Goal: Task Accomplishment & Management: Complete application form

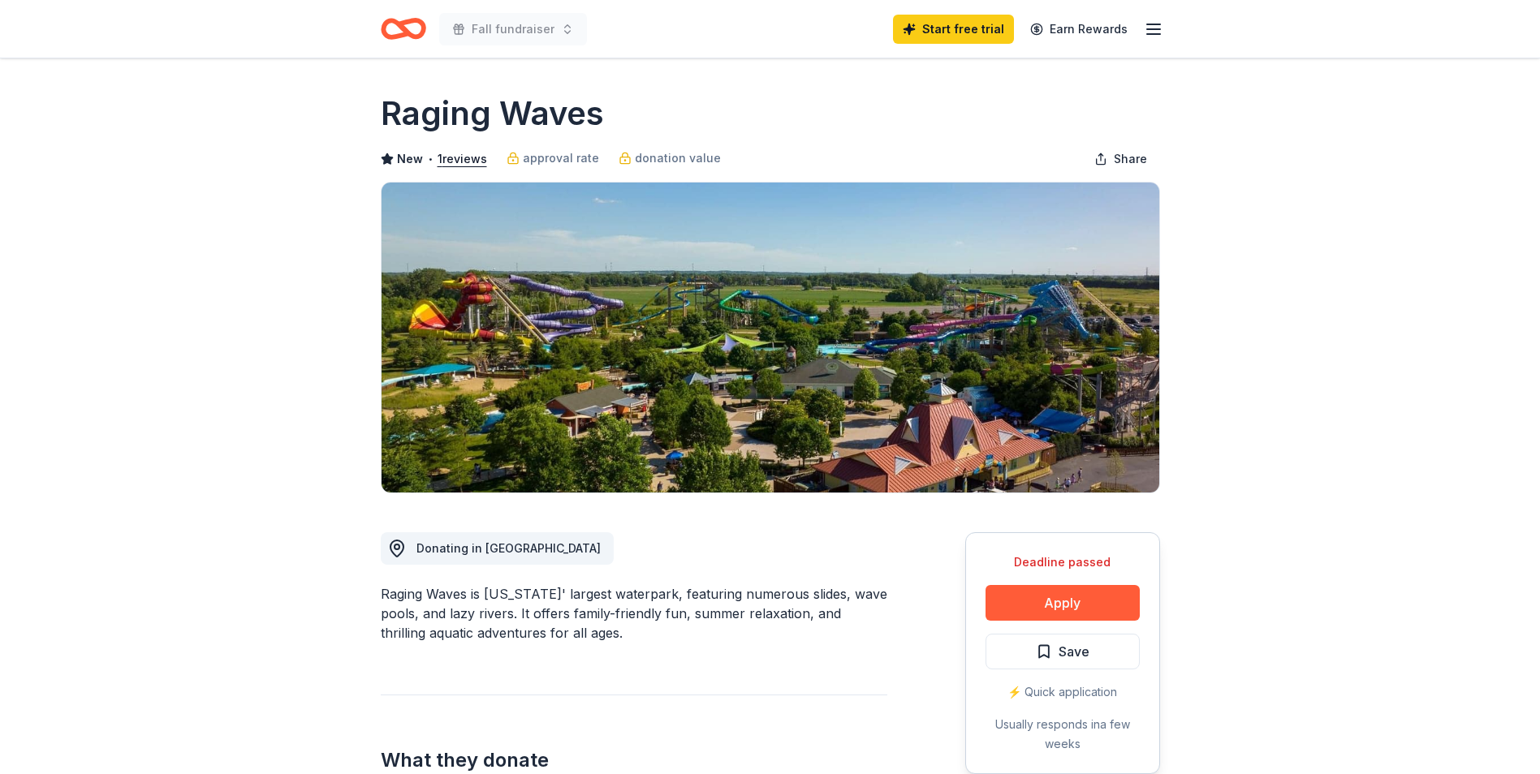
click at [429, 28] on div "Fall fundraiser" at bounding box center [484, 29] width 206 height 38
click at [1148, 29] on line "button" at bounding box center [1153, 29] width 13 height 0
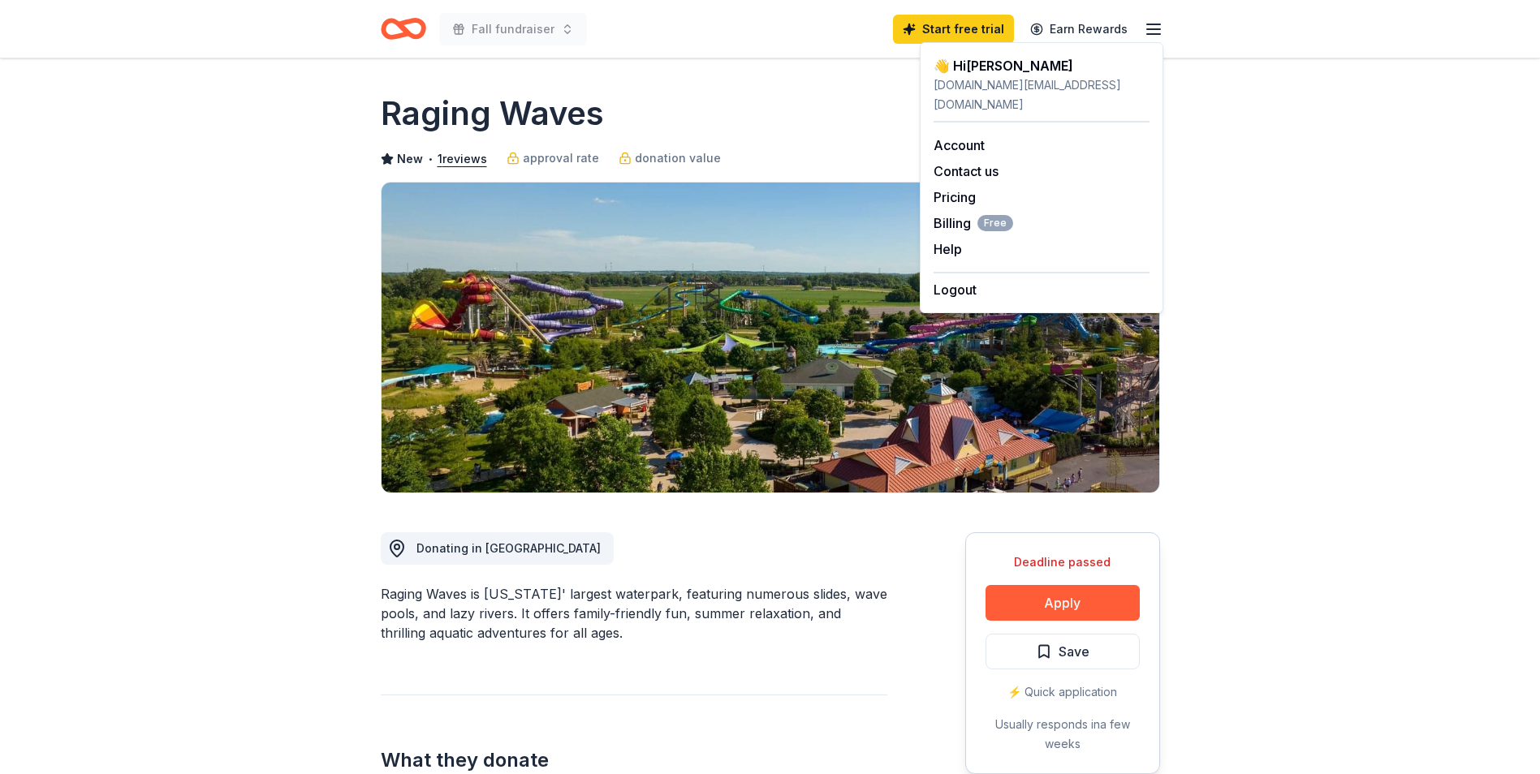
click at [985, 139] on div "Account Contact us Pricing Billing Free Help Earn rewards" at bounding box center [1041, 197] width 216 height 149
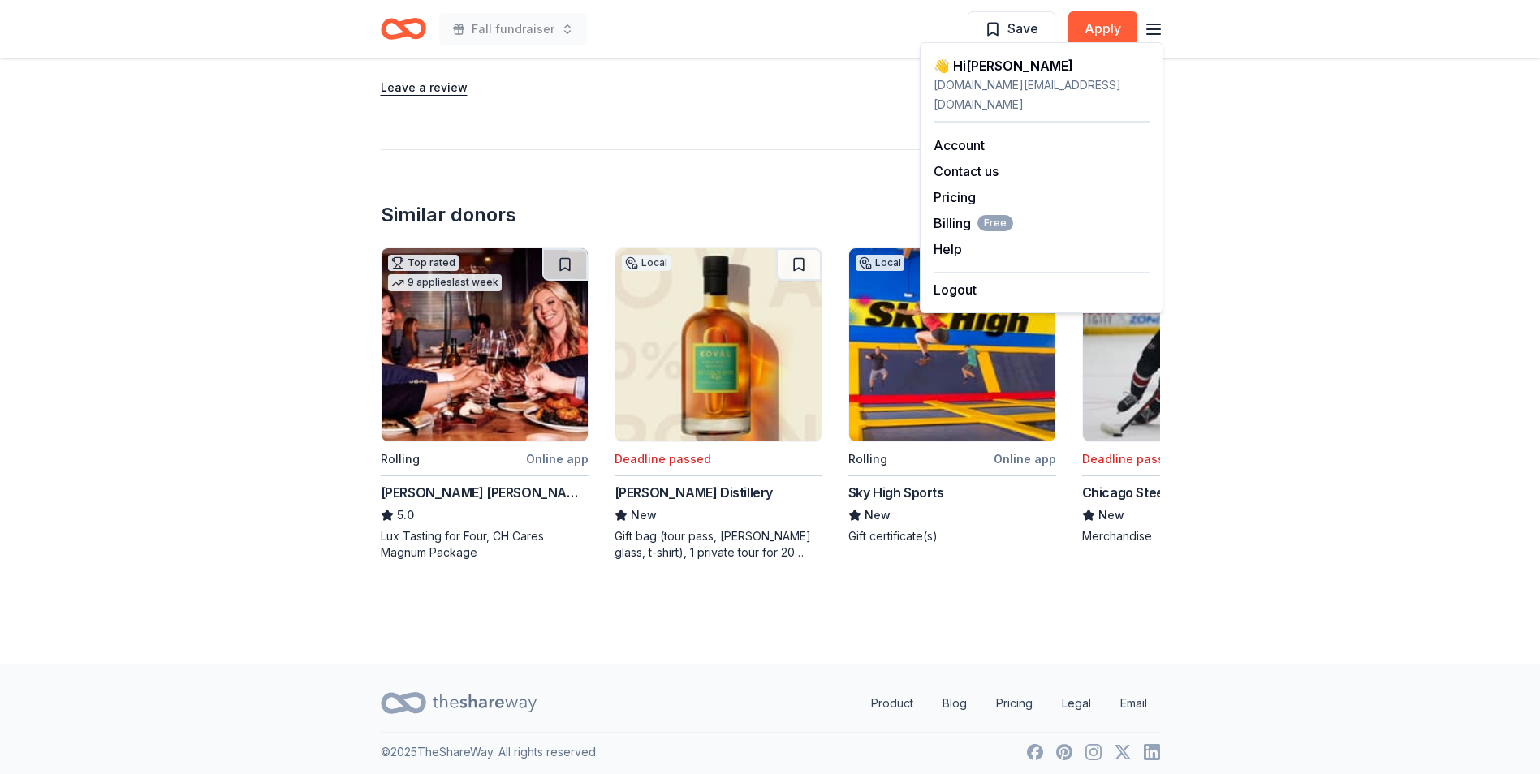
scroll to position [1905, 0]
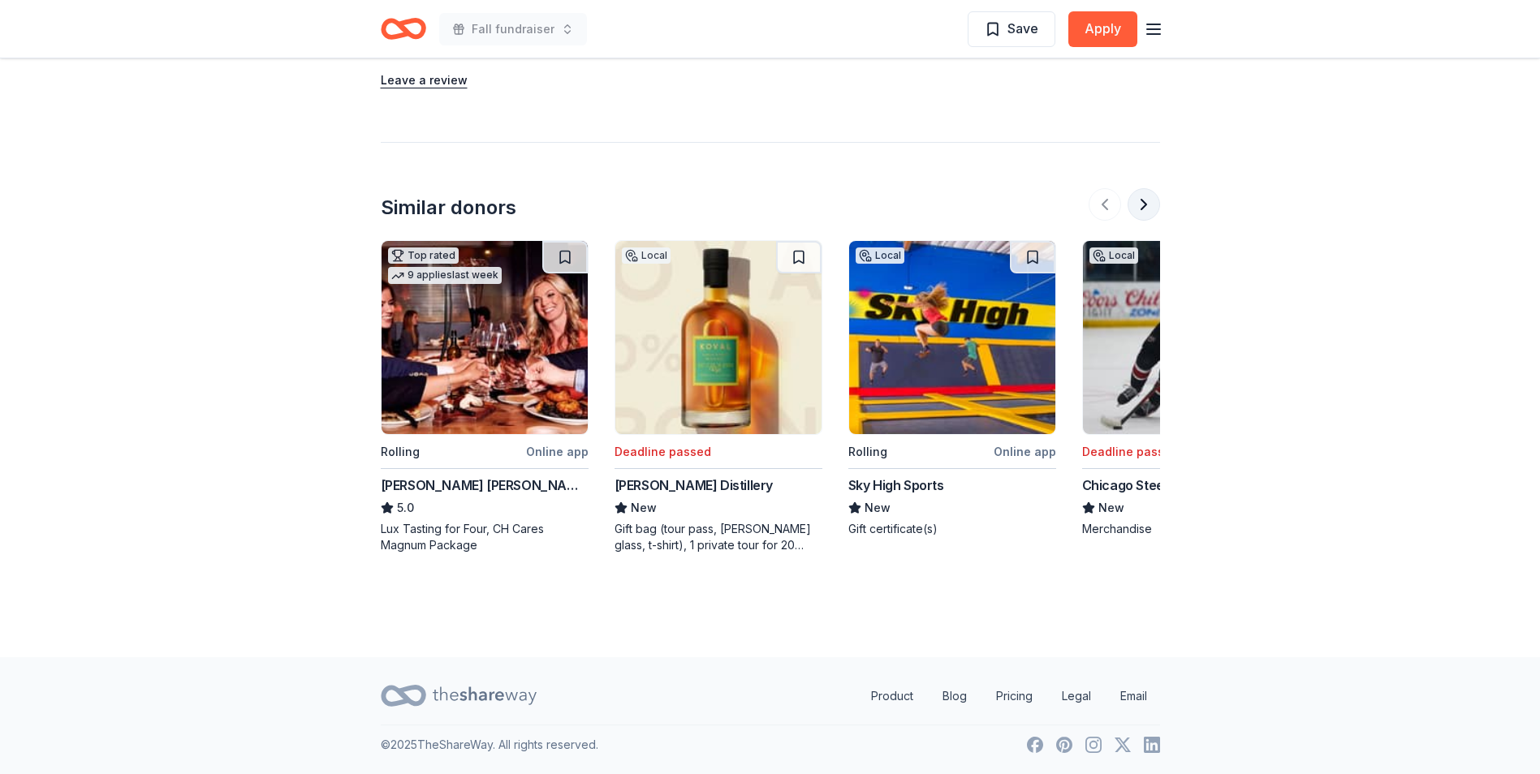
click at [1144, 198] on button at bounding box center [1143, 204] width 32 height 32
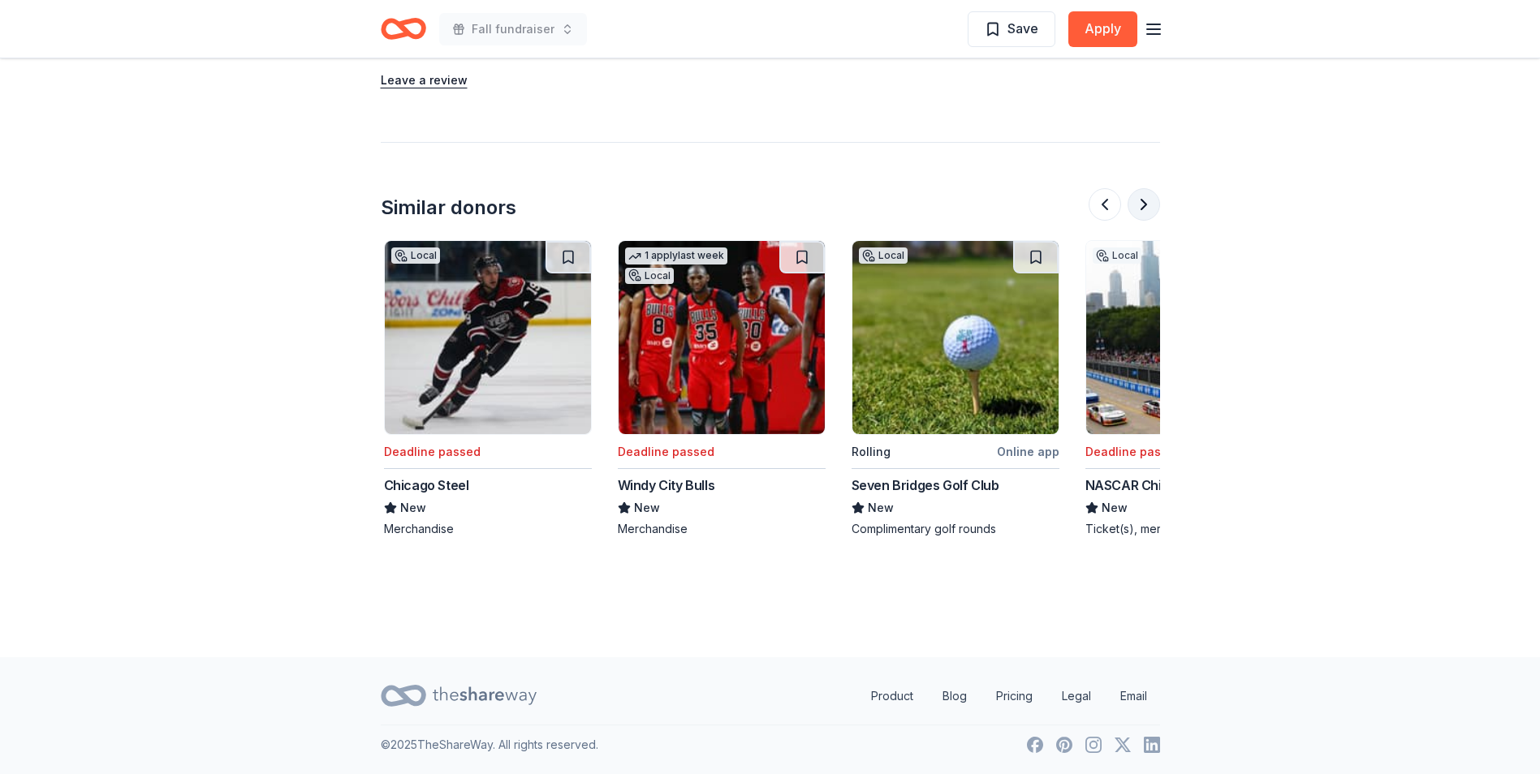
scroll to position [0, 701]
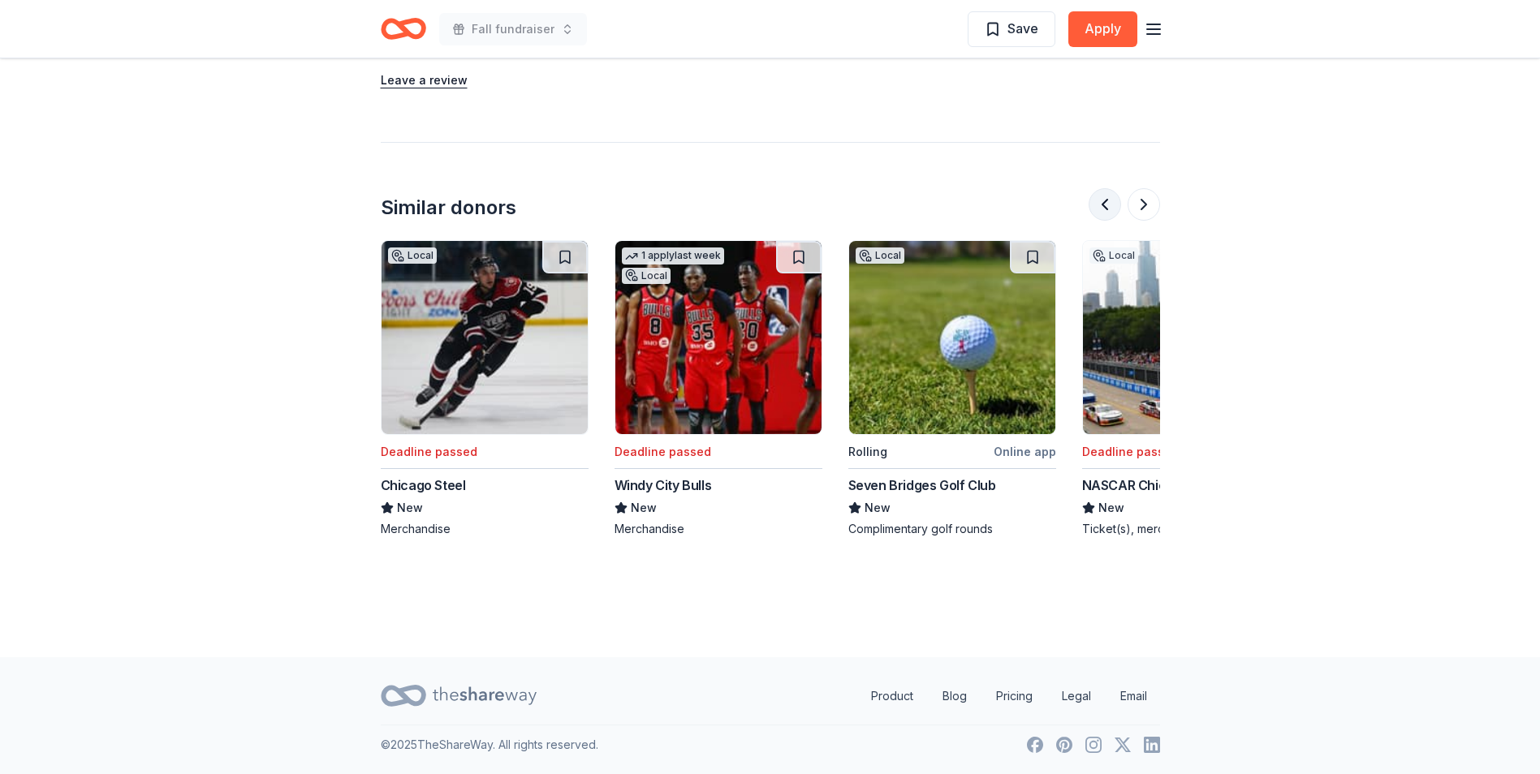
click at [1104, 204] on button at bounding box center [1104, 204] width 32 height 32
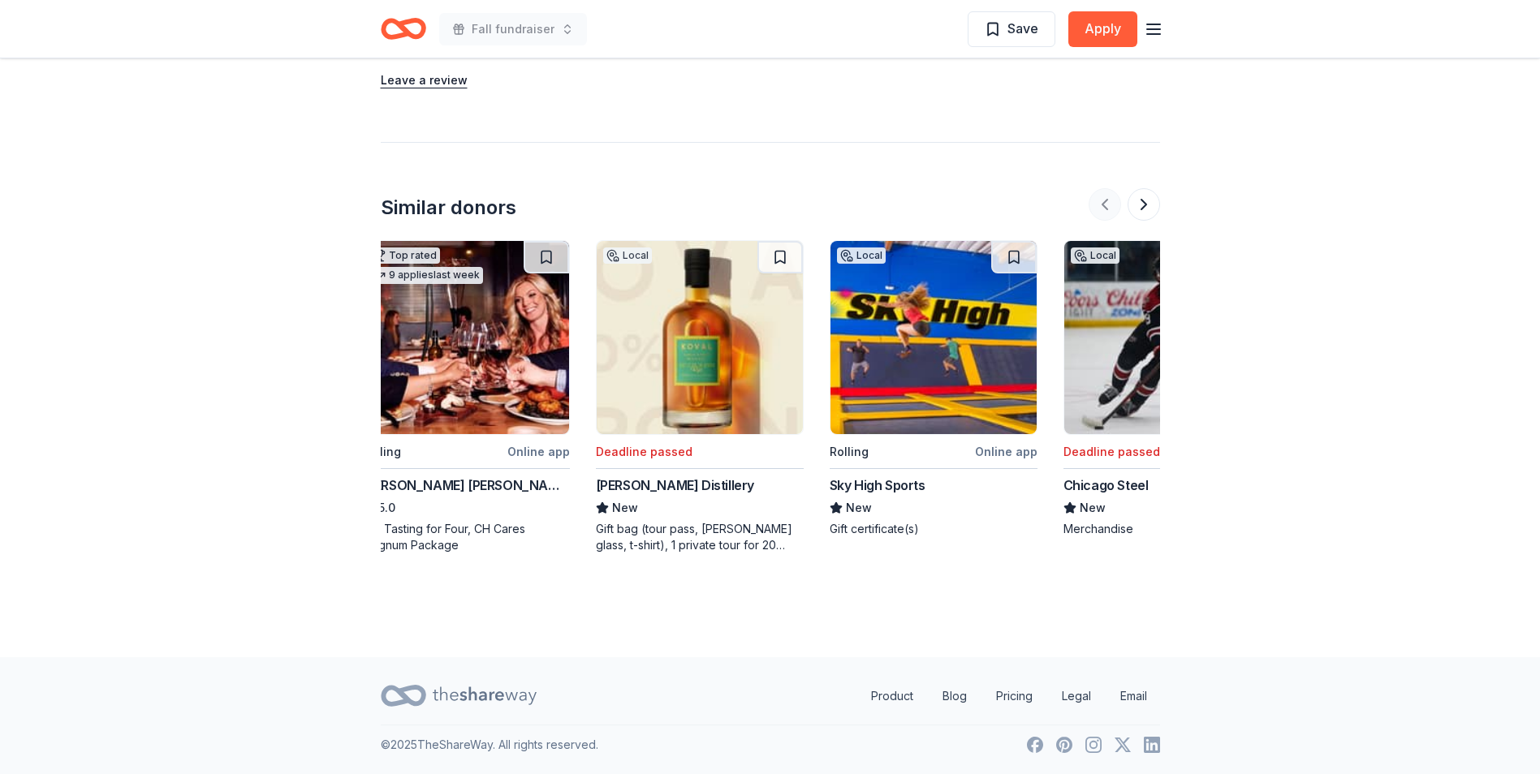
scroll to position [0, 0]
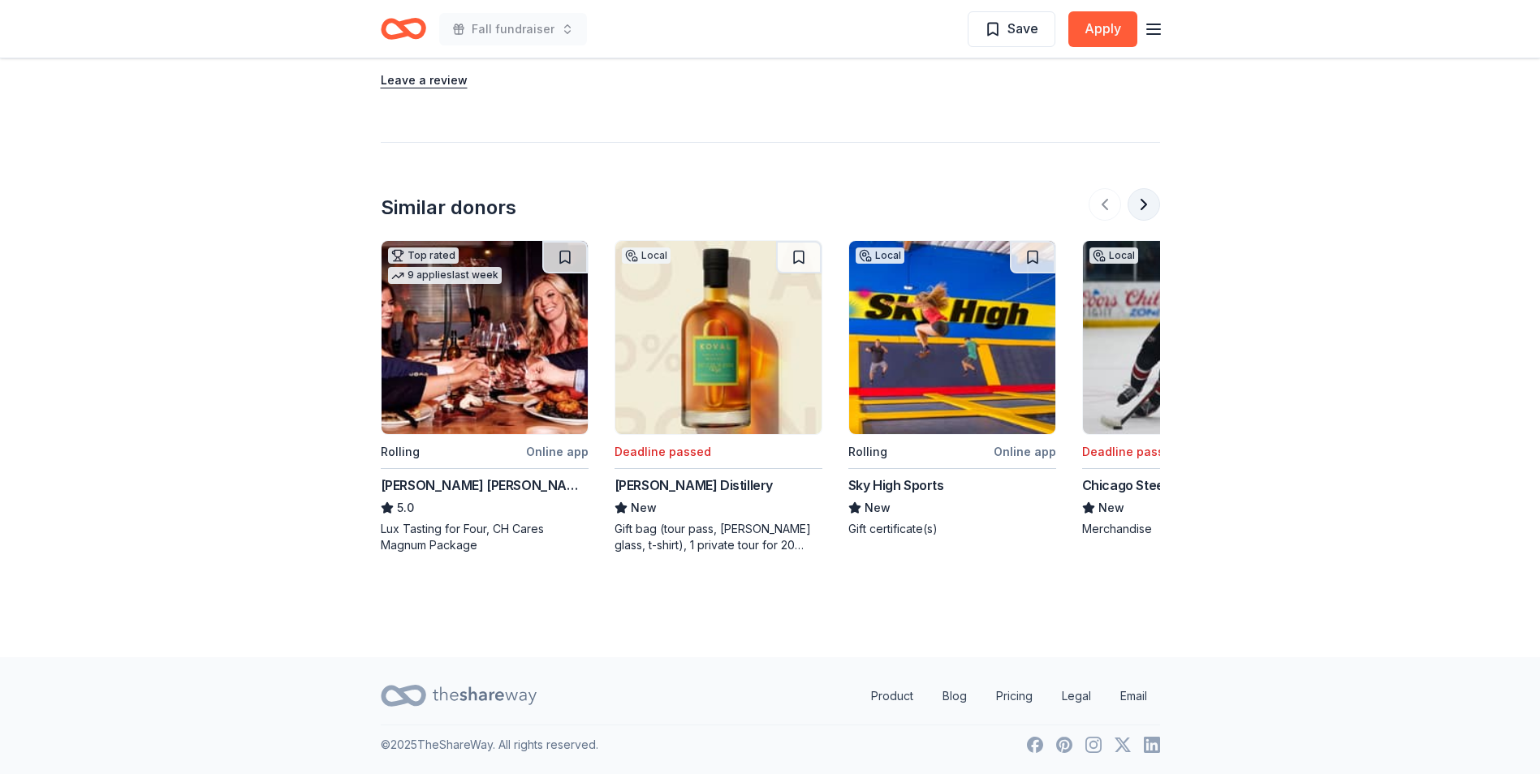
click at [1150, 203] on button at bounding box center [1143, 204] width 32 height 32
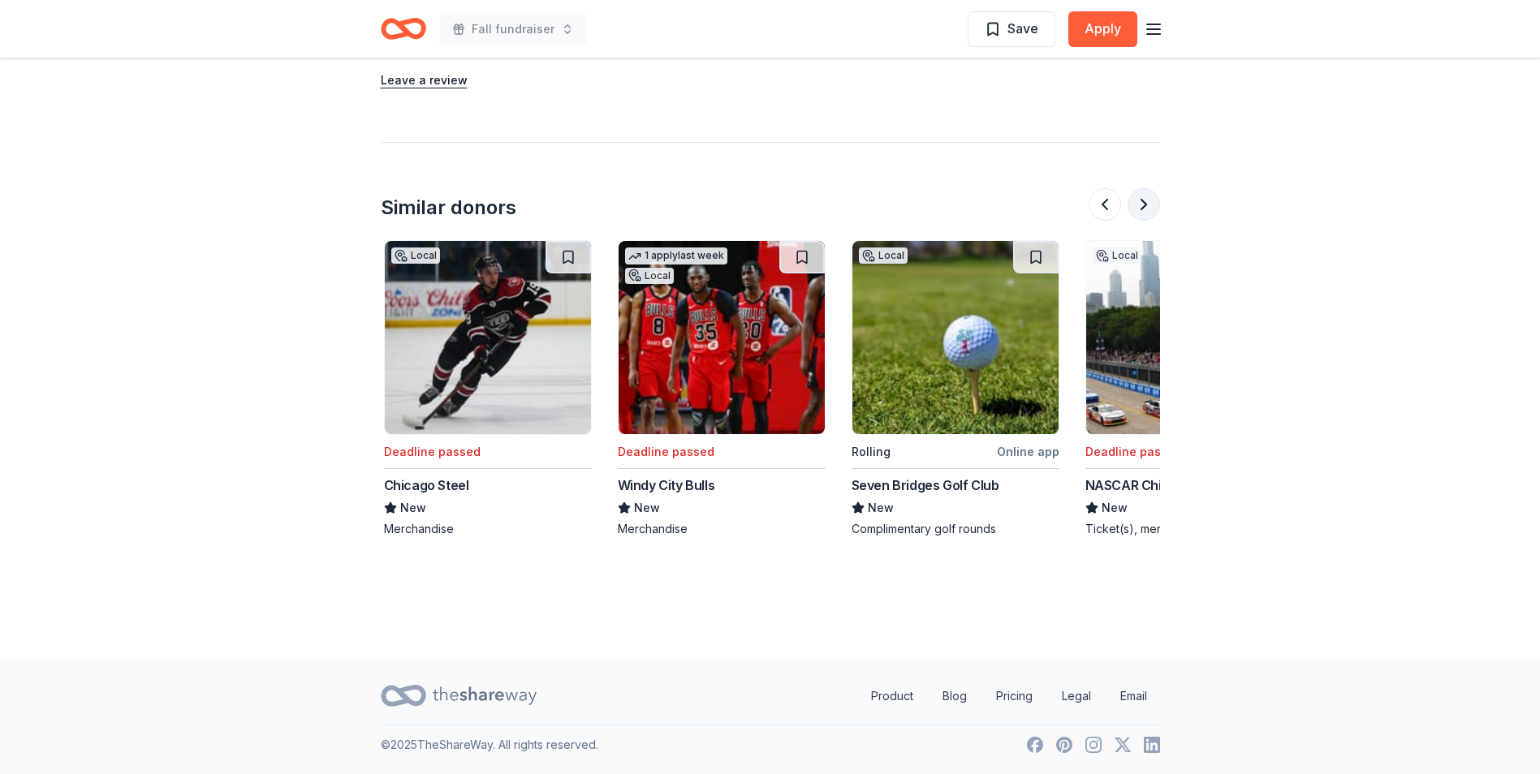
scroll to position [0, 701]
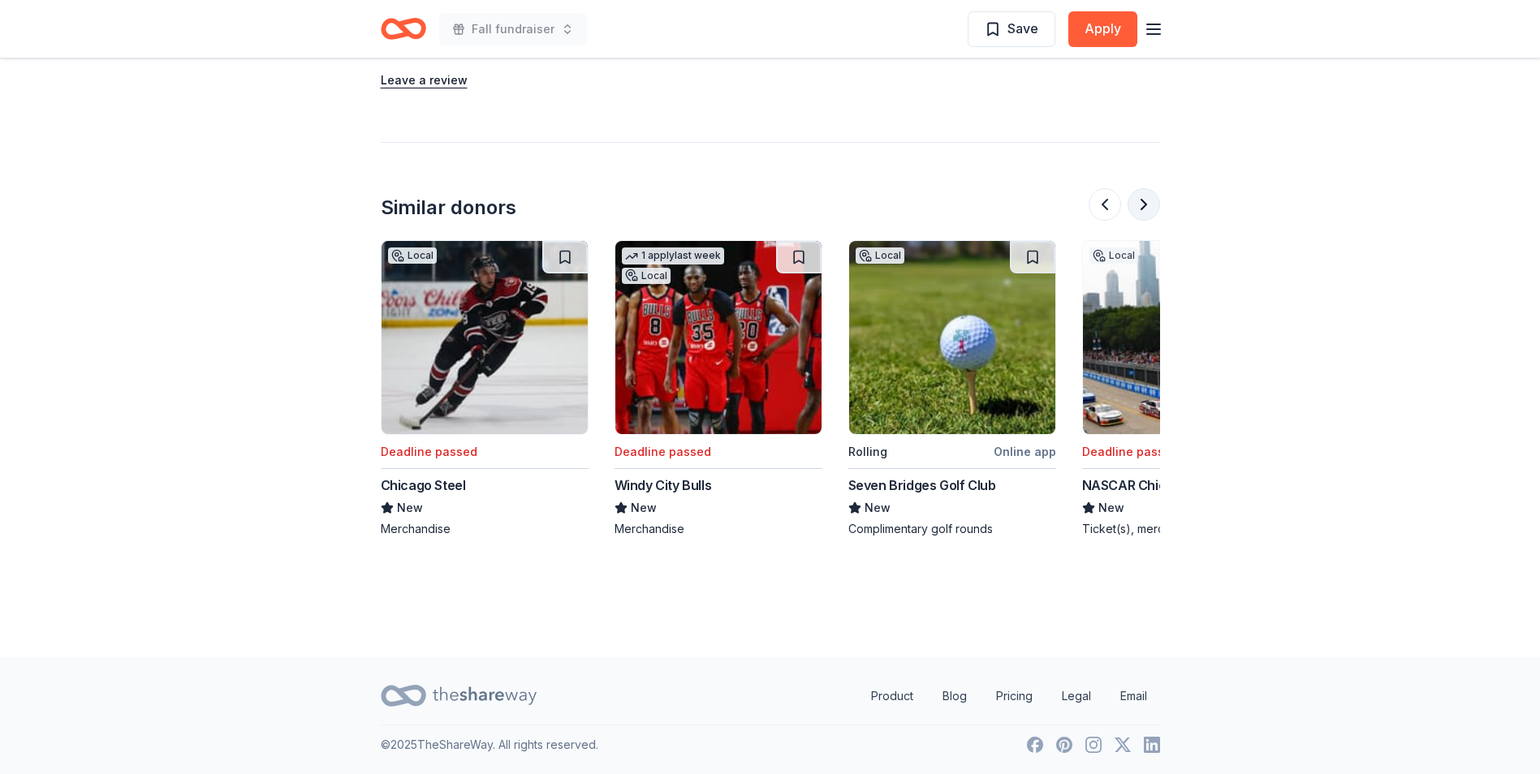
click at [1150, 203] on button at bounding box center [1143, 204] width 32 height 32
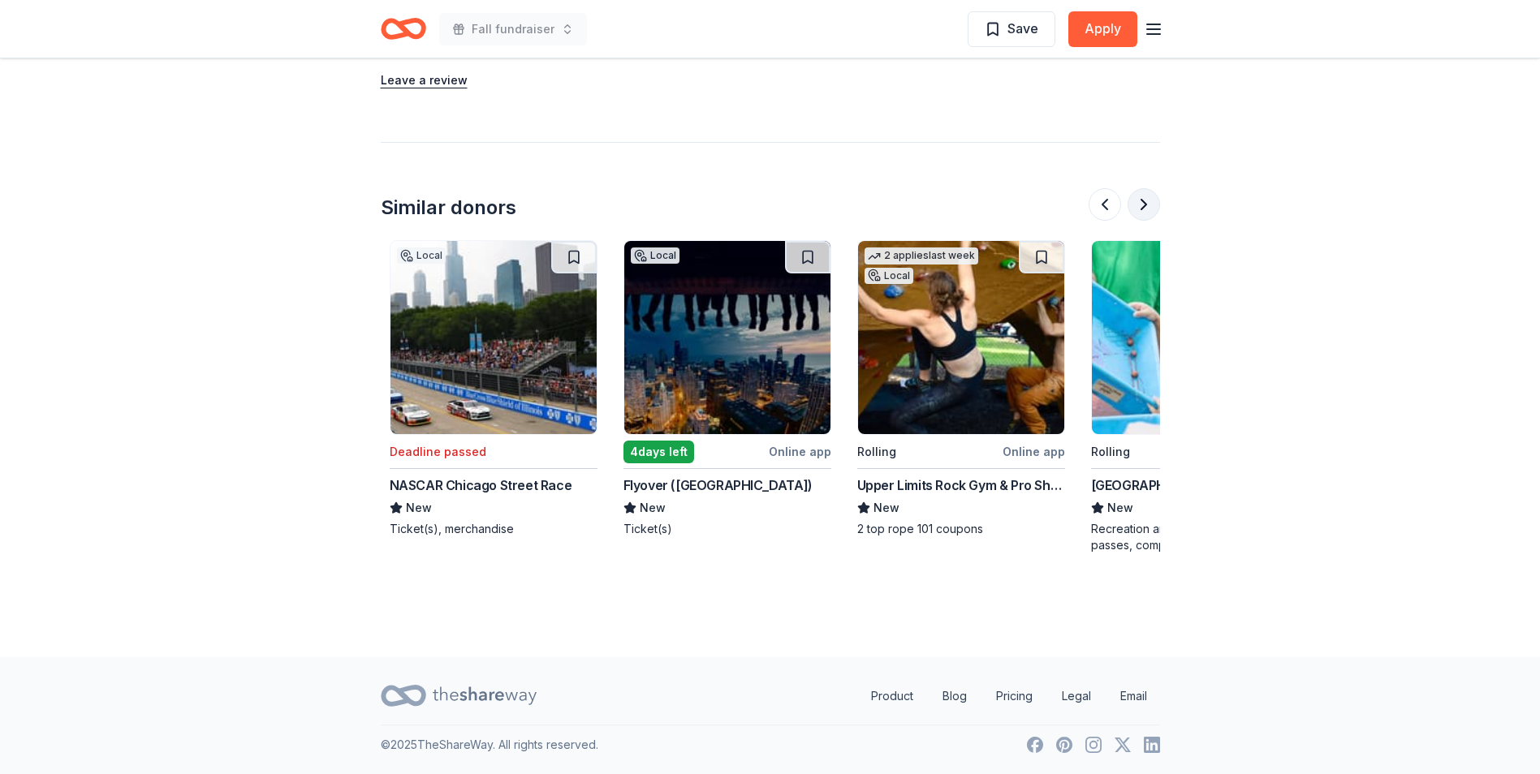
scroll to position [0, 1402]
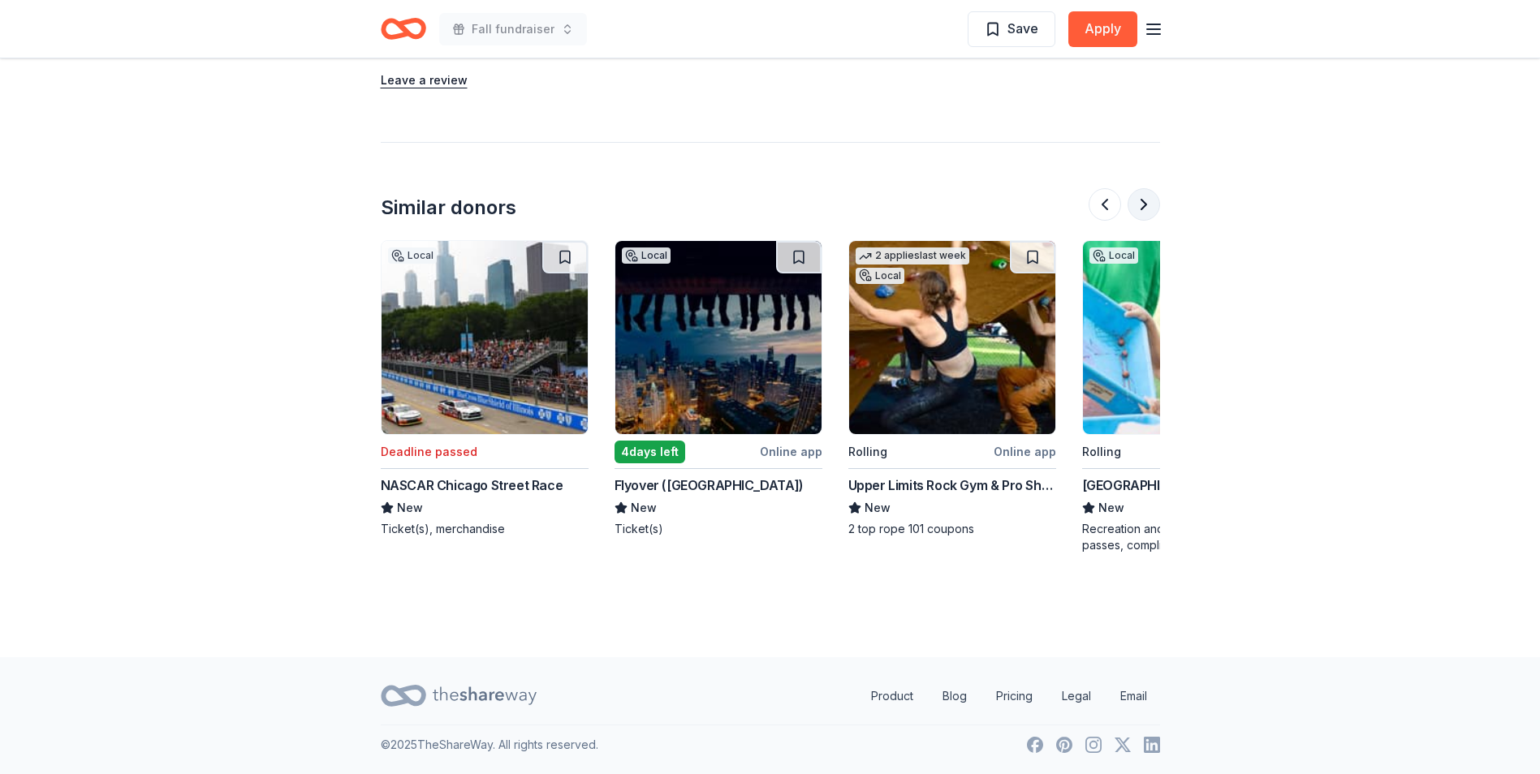
click at [1150, 203] on button at bounding box center [1143, 204] width 32 height 32
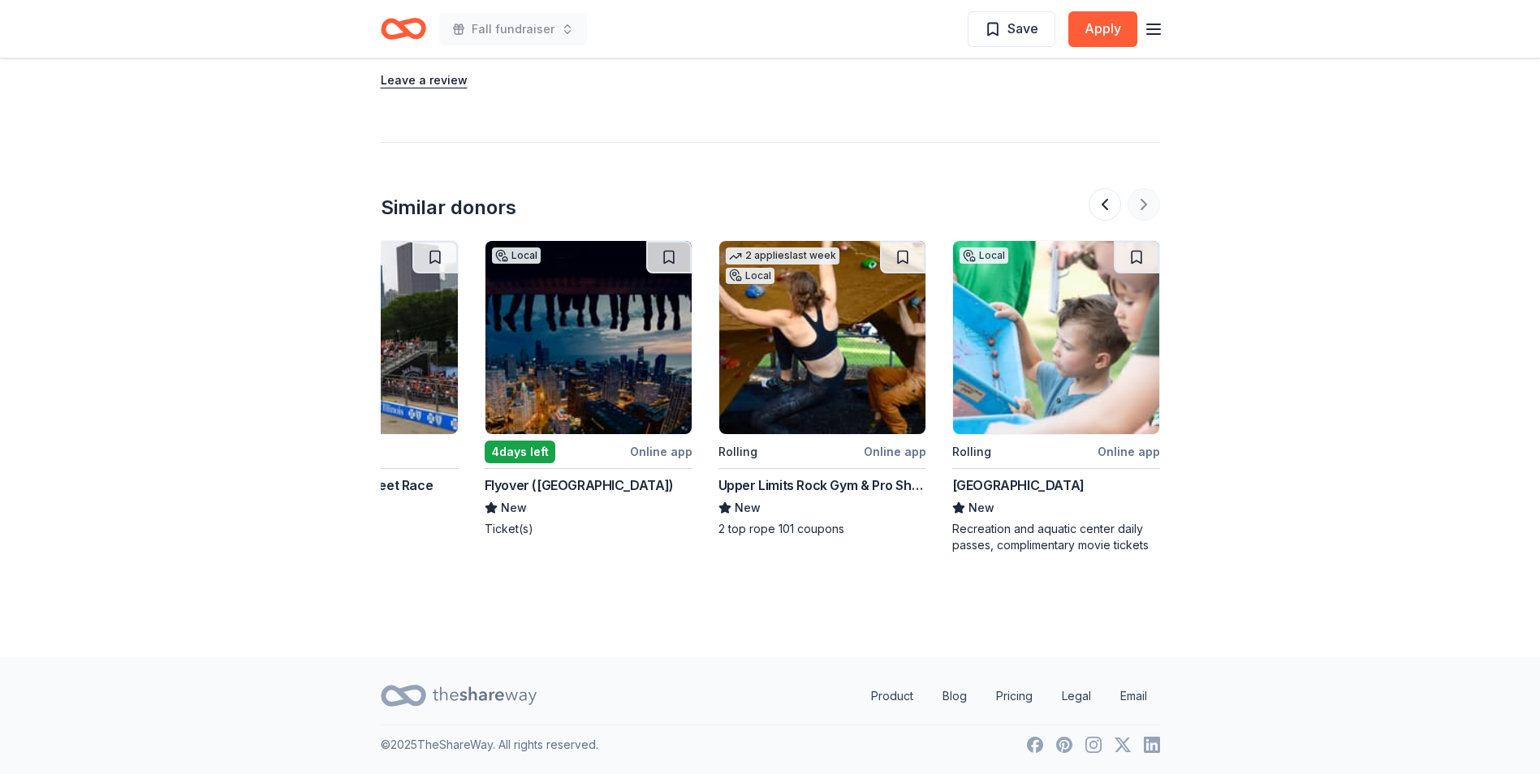
click at [1150, 203] on div at bounding box center [1123, 204] width 71 height 32
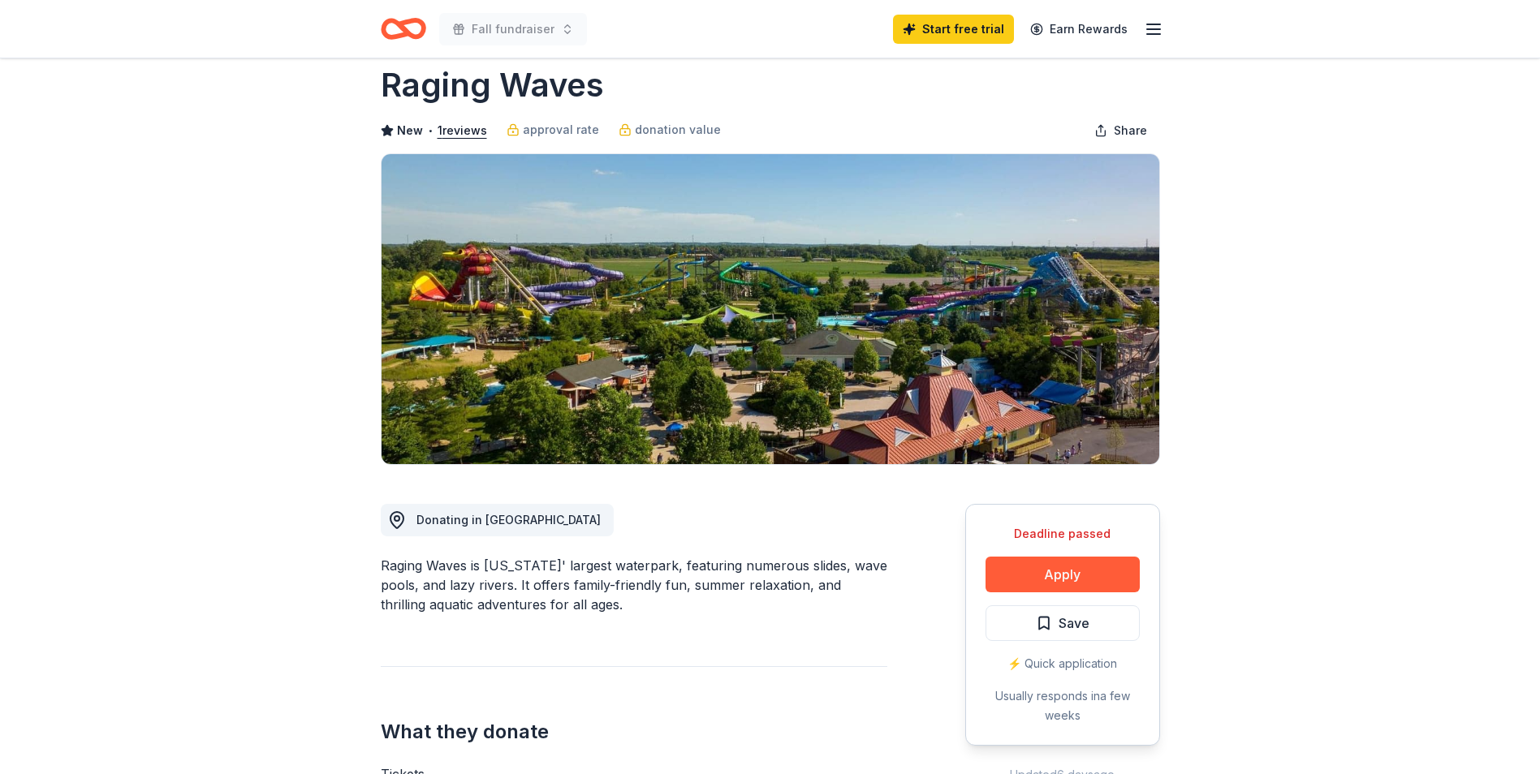
scroll to position [0, 0]
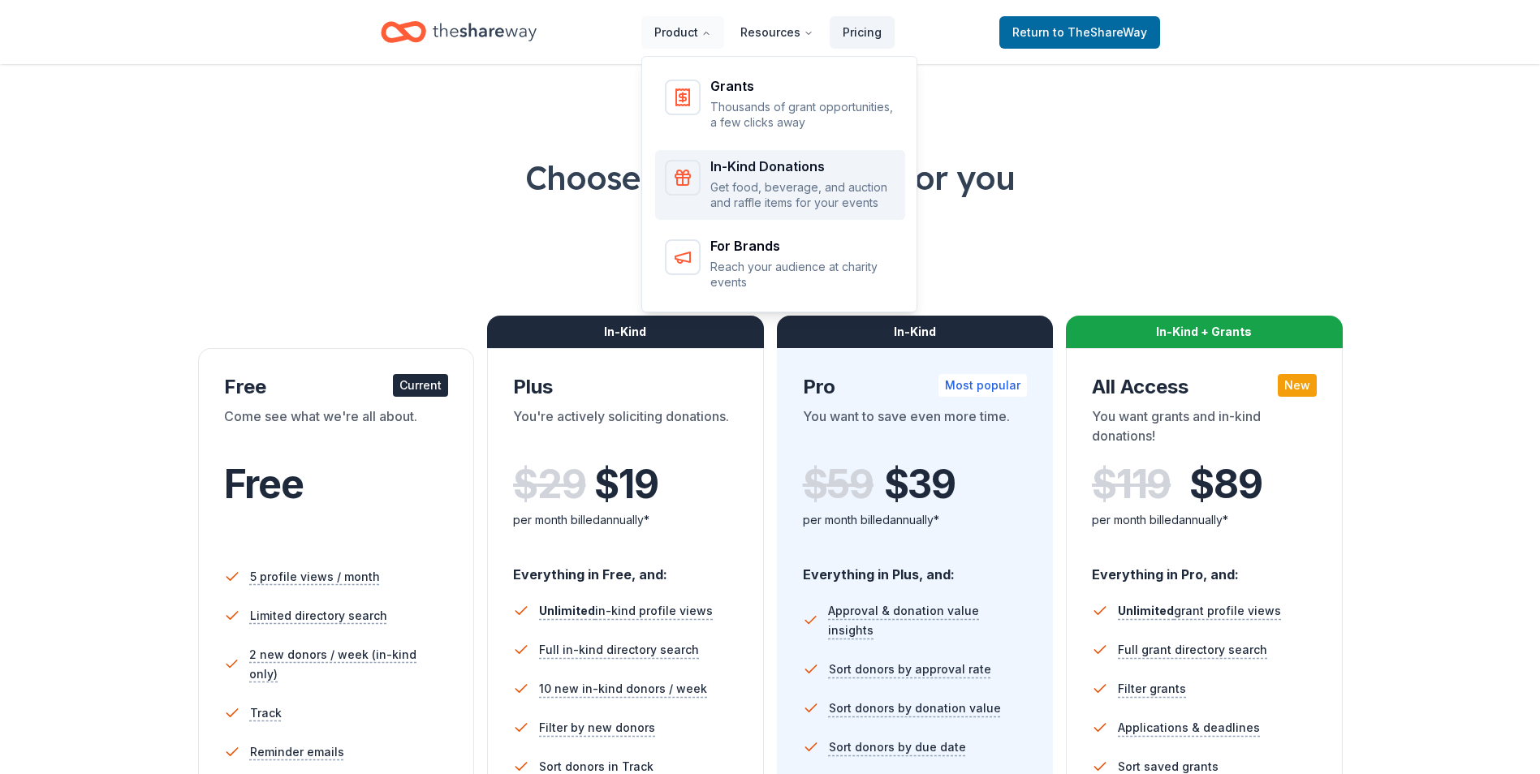
click at [760, 187] on p "Get food, beverage, and auction and raffle items for your events" at bounding box center [802, 195] width 185 height 32
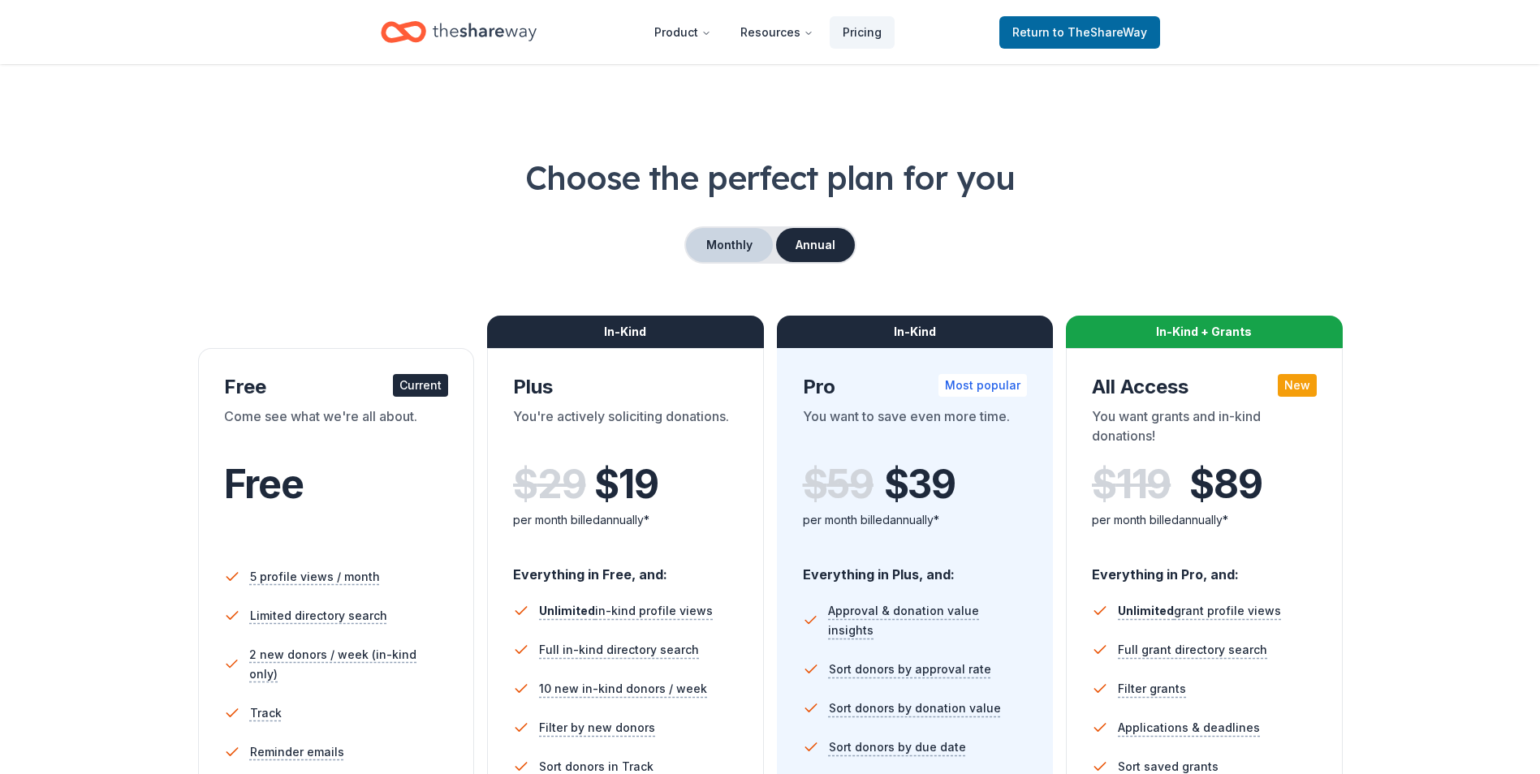
click at [759, 246] on button "Monthly" at bounding box center [729, 245] width 87 height 34
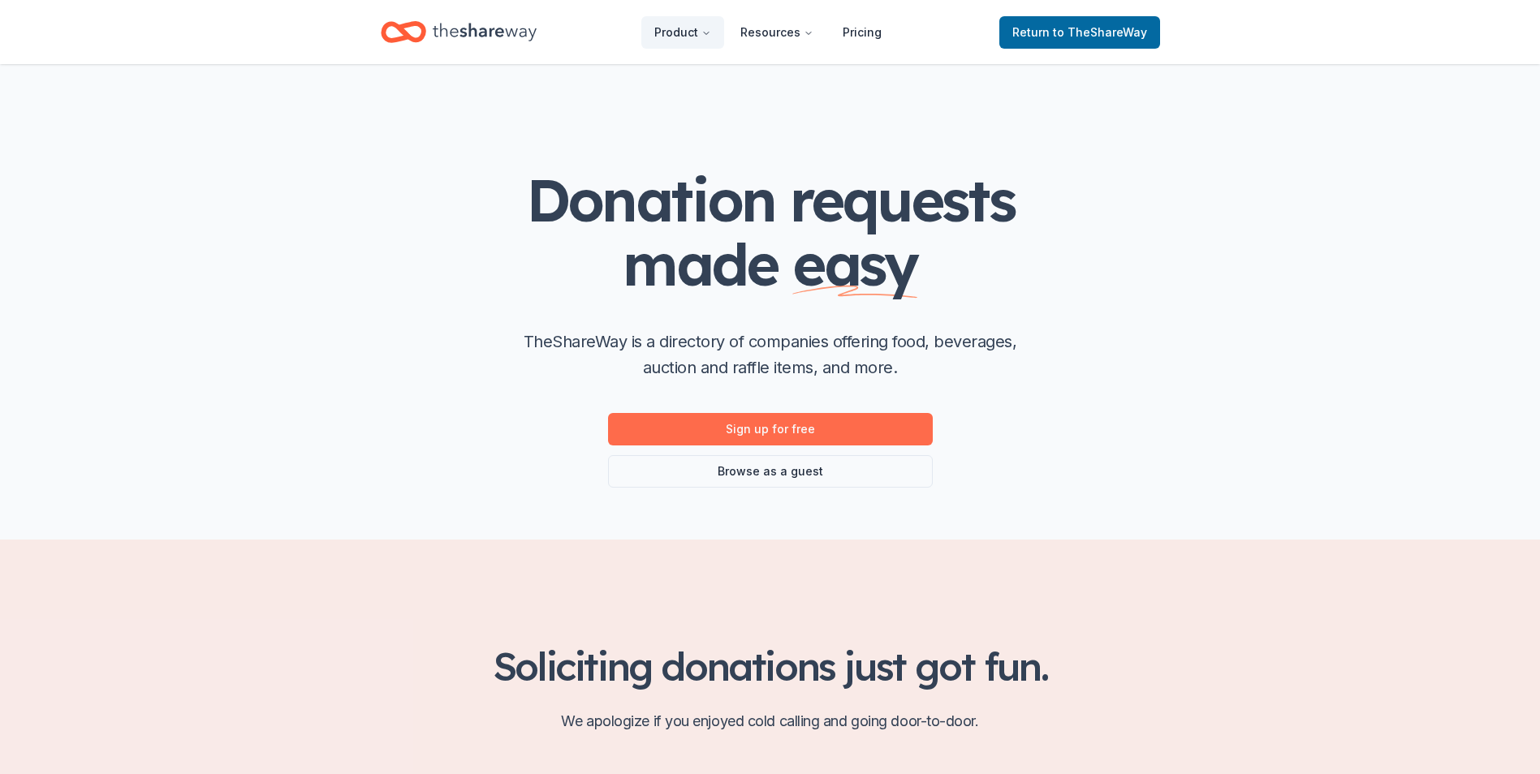
click at [820, 434] on link "Sign up for free" at bounding box center [770, 429] width 325 height 32
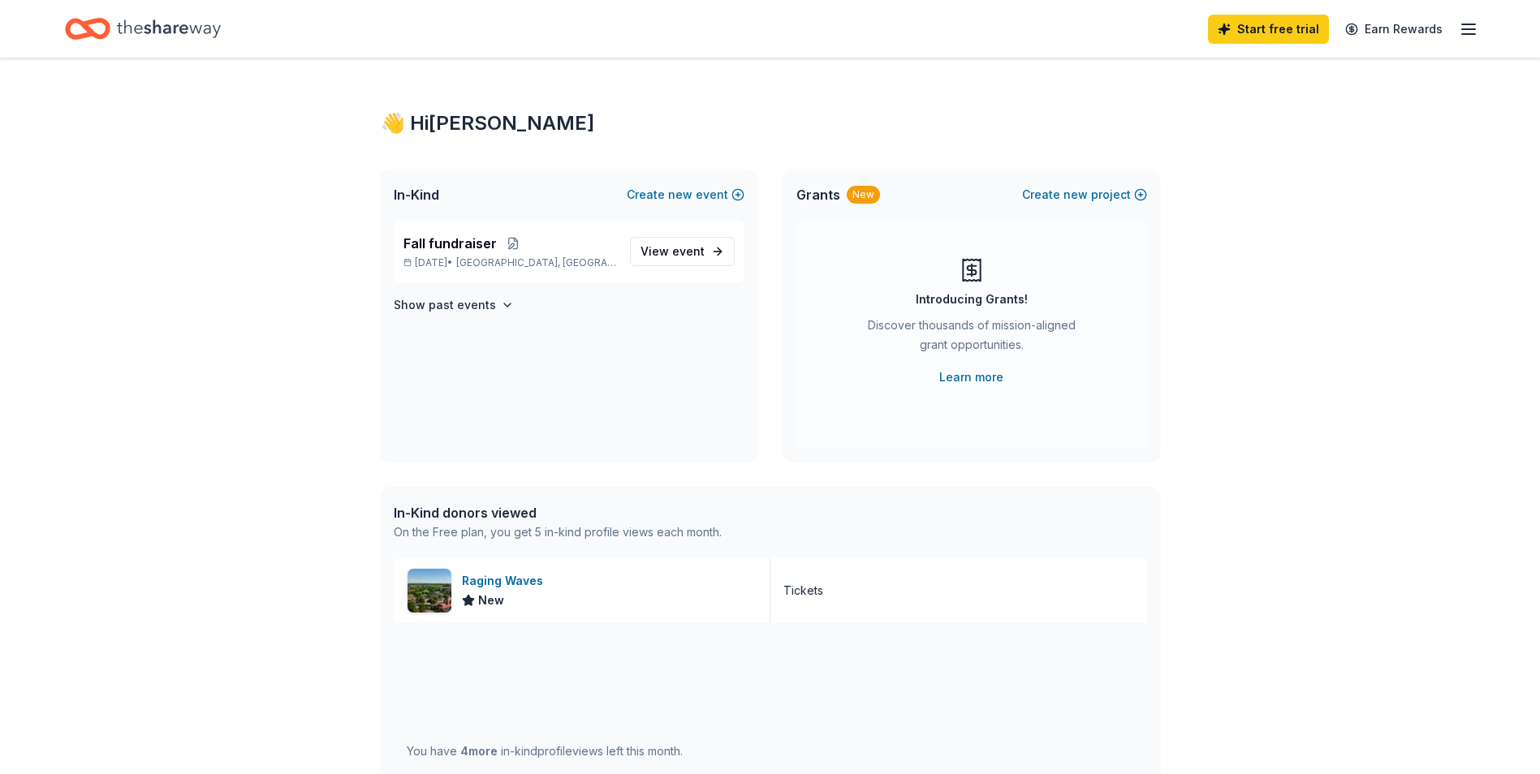
click at [511, 512] on div "In-Kind donors viewed" at bounding box center [558, 512] width 328 height 19
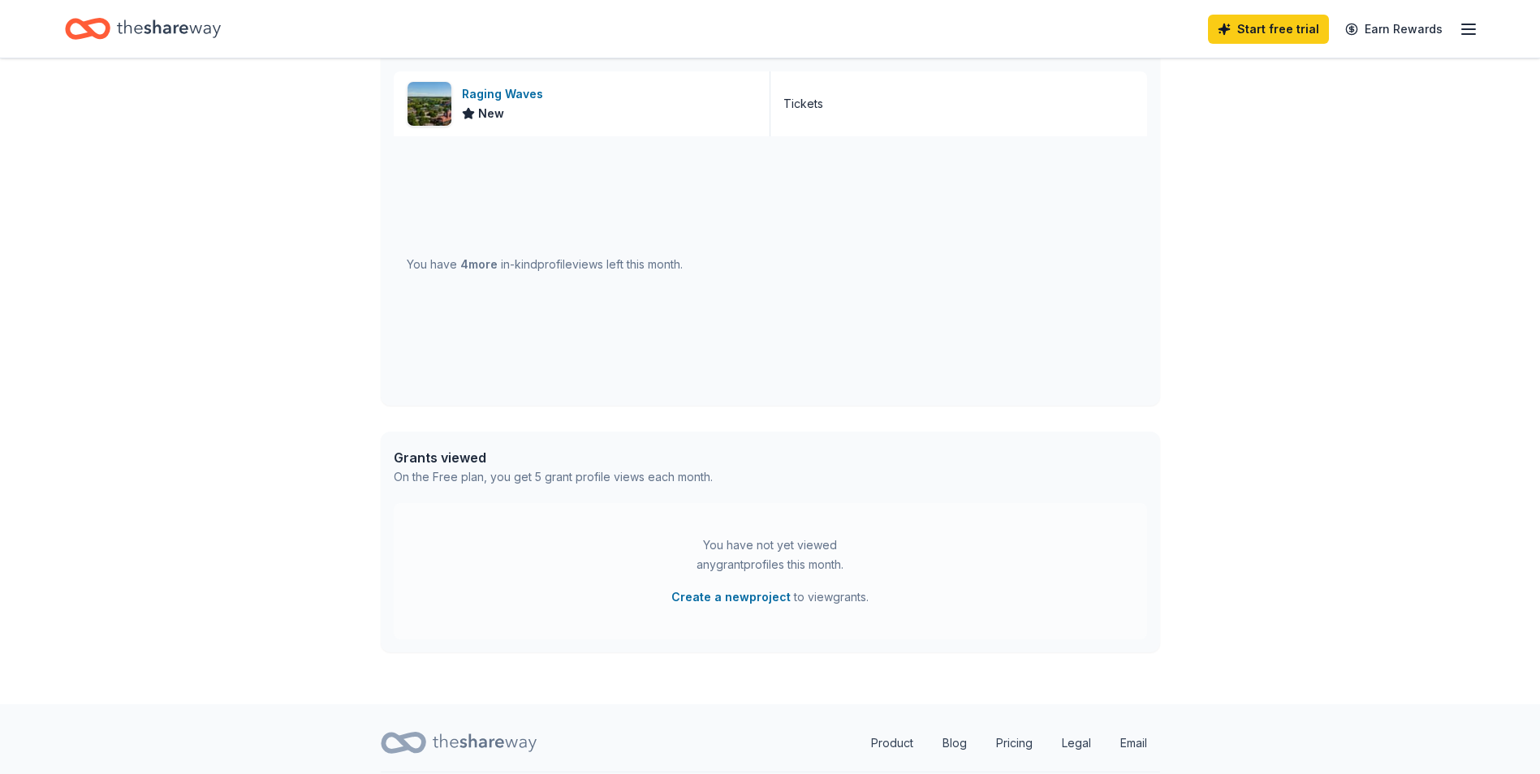
scroll to position [534, 0]
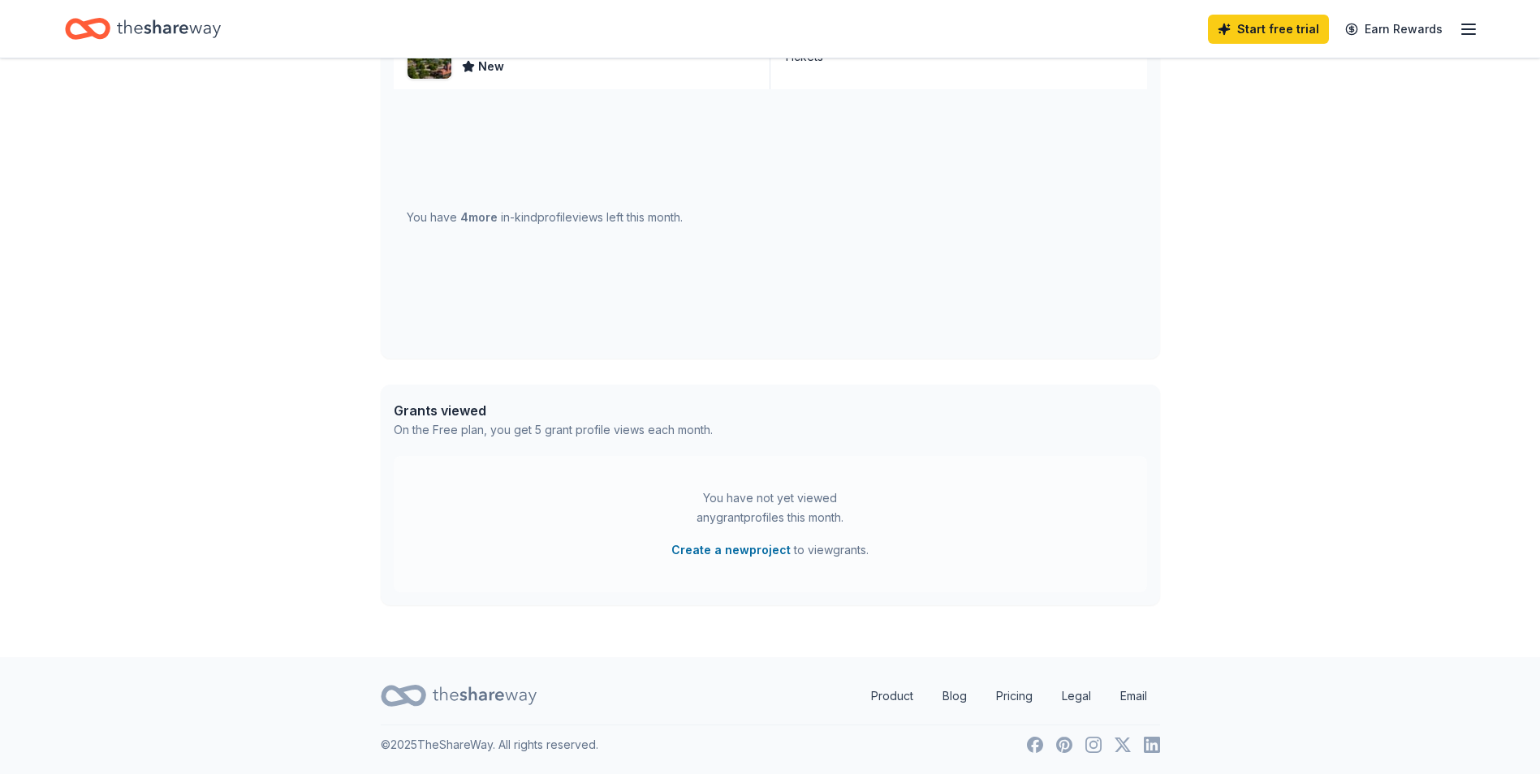
click at [448, 410] on div "Grants viewed" at bounding box center [553, 410] width 319 height 19
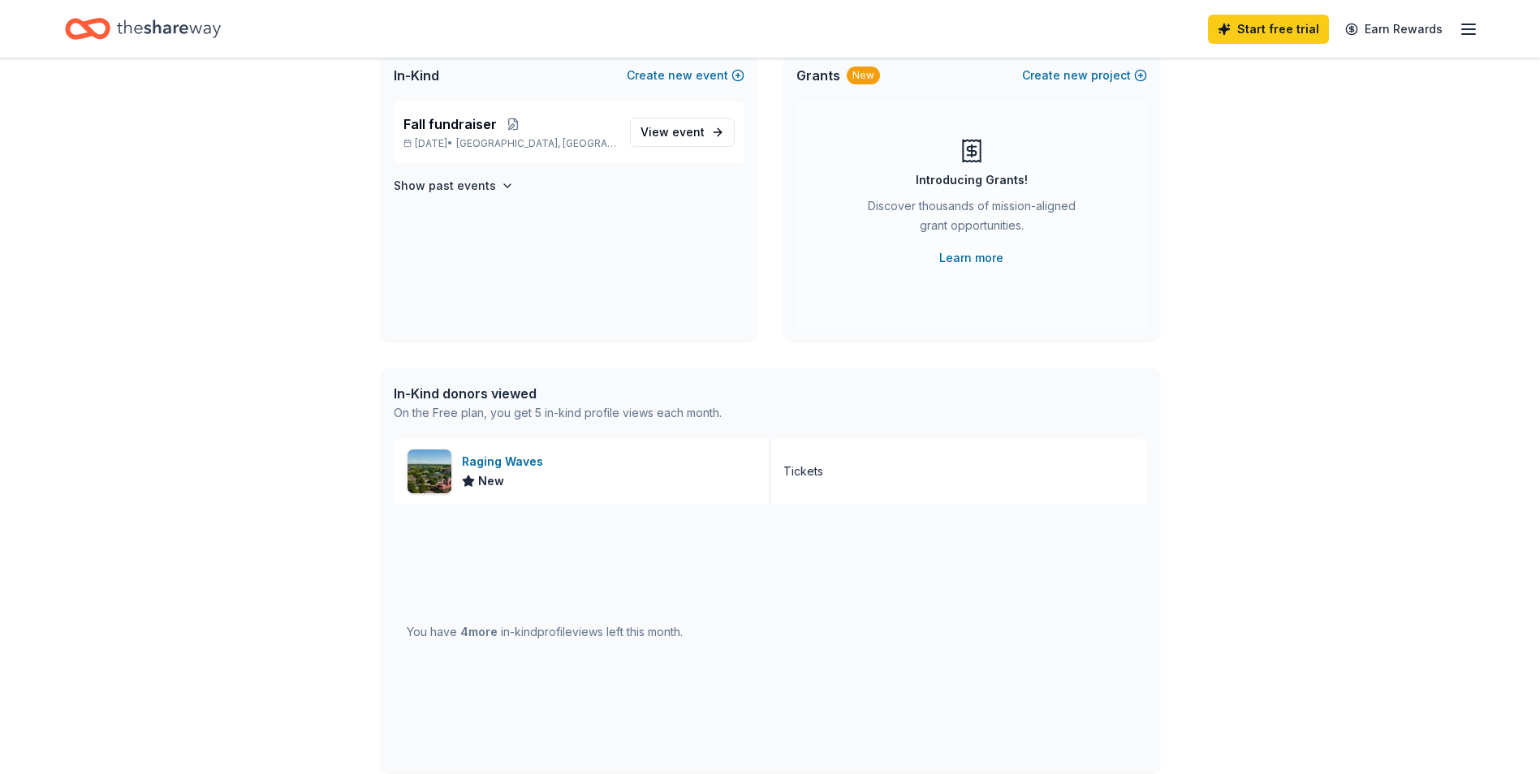
scroll to position [0, 0]
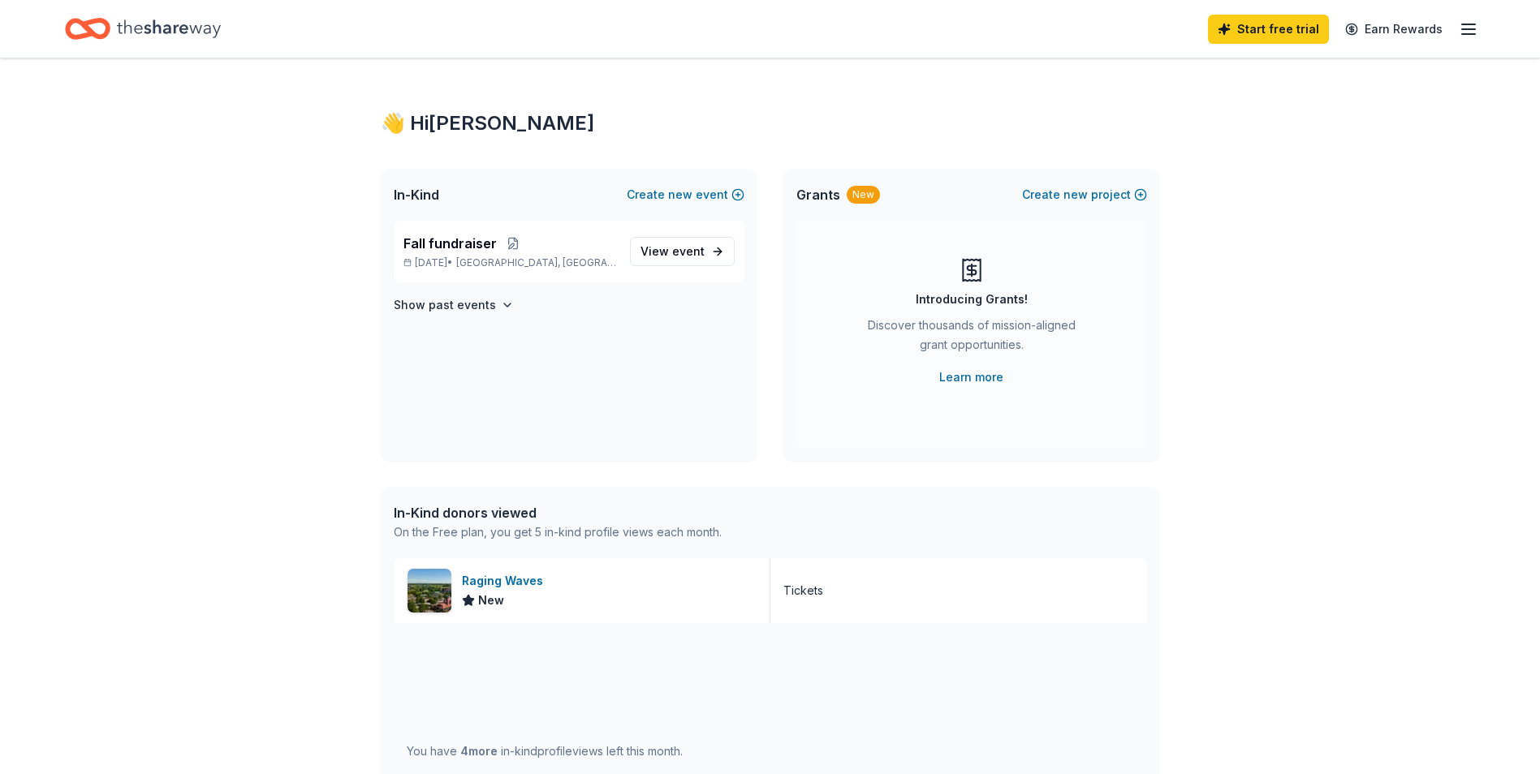
click at [527, 514] on div "In-Kind donors viewed" at bounding box center [558, 512] width 328 height 19
click at [724, 256] on link "View event" at bounding box center [682, 251] width 105 height 29
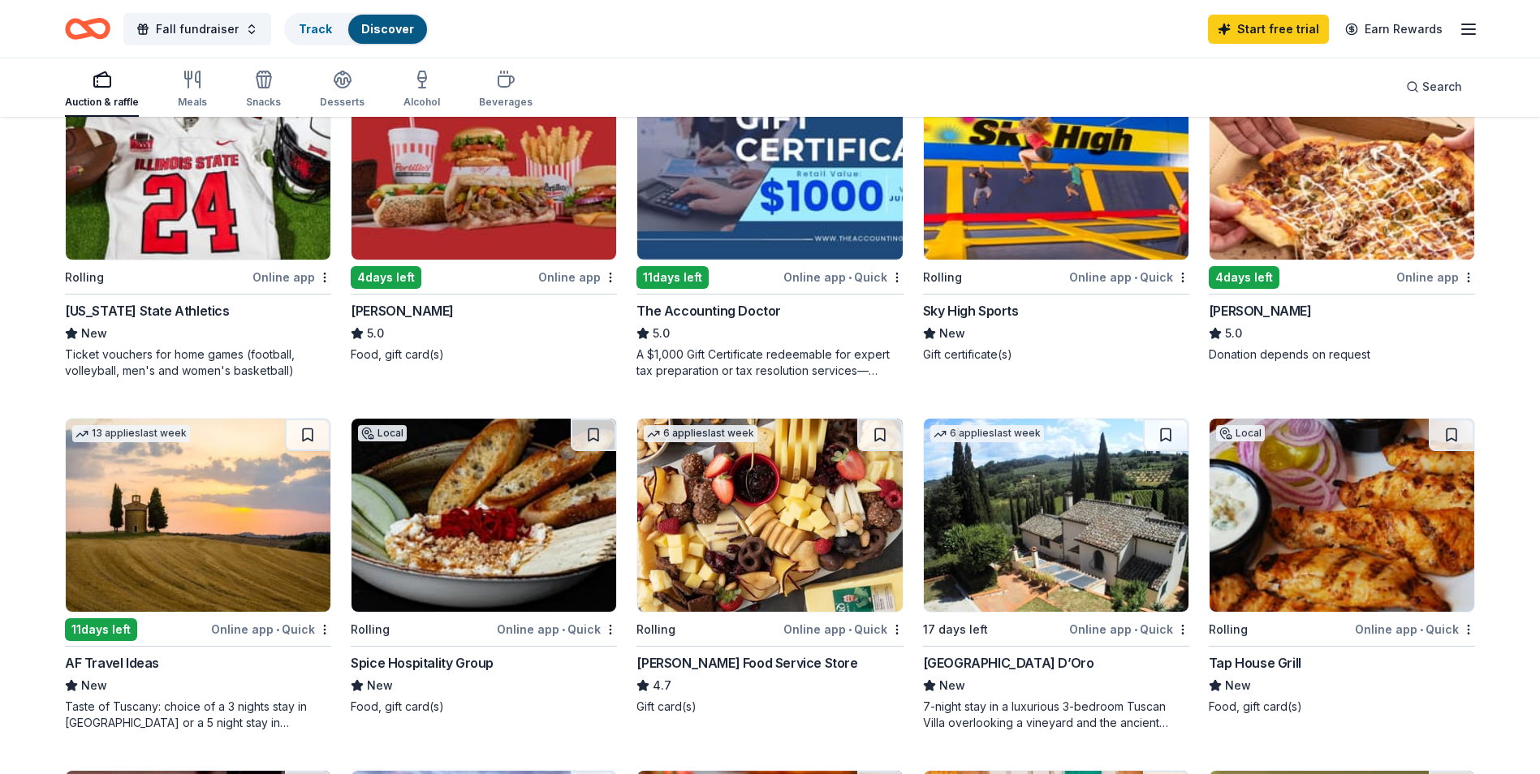
scroll to position [243, 0]
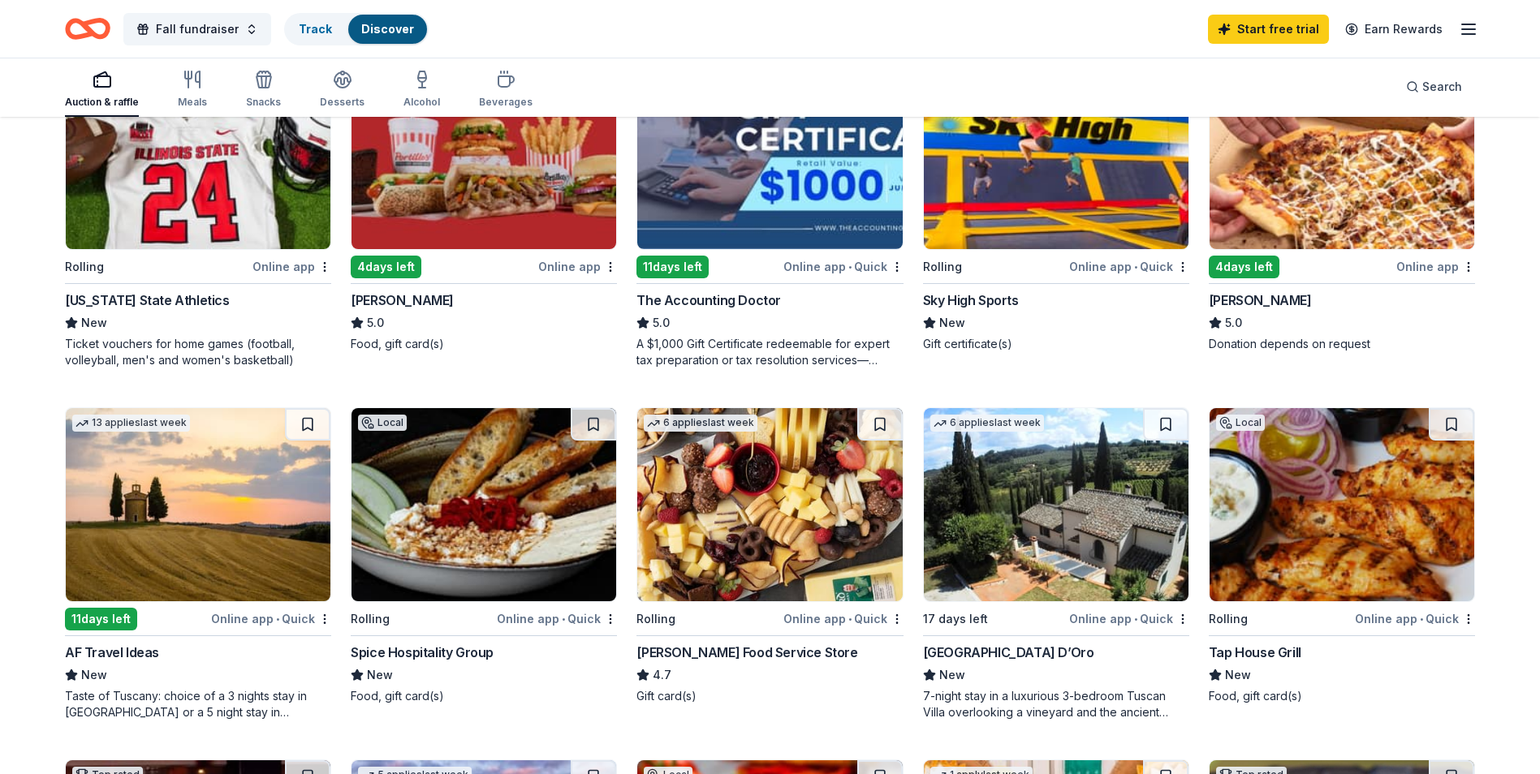
click at [239, 522] on img at bounding box center [198, 504] width 265 height 193
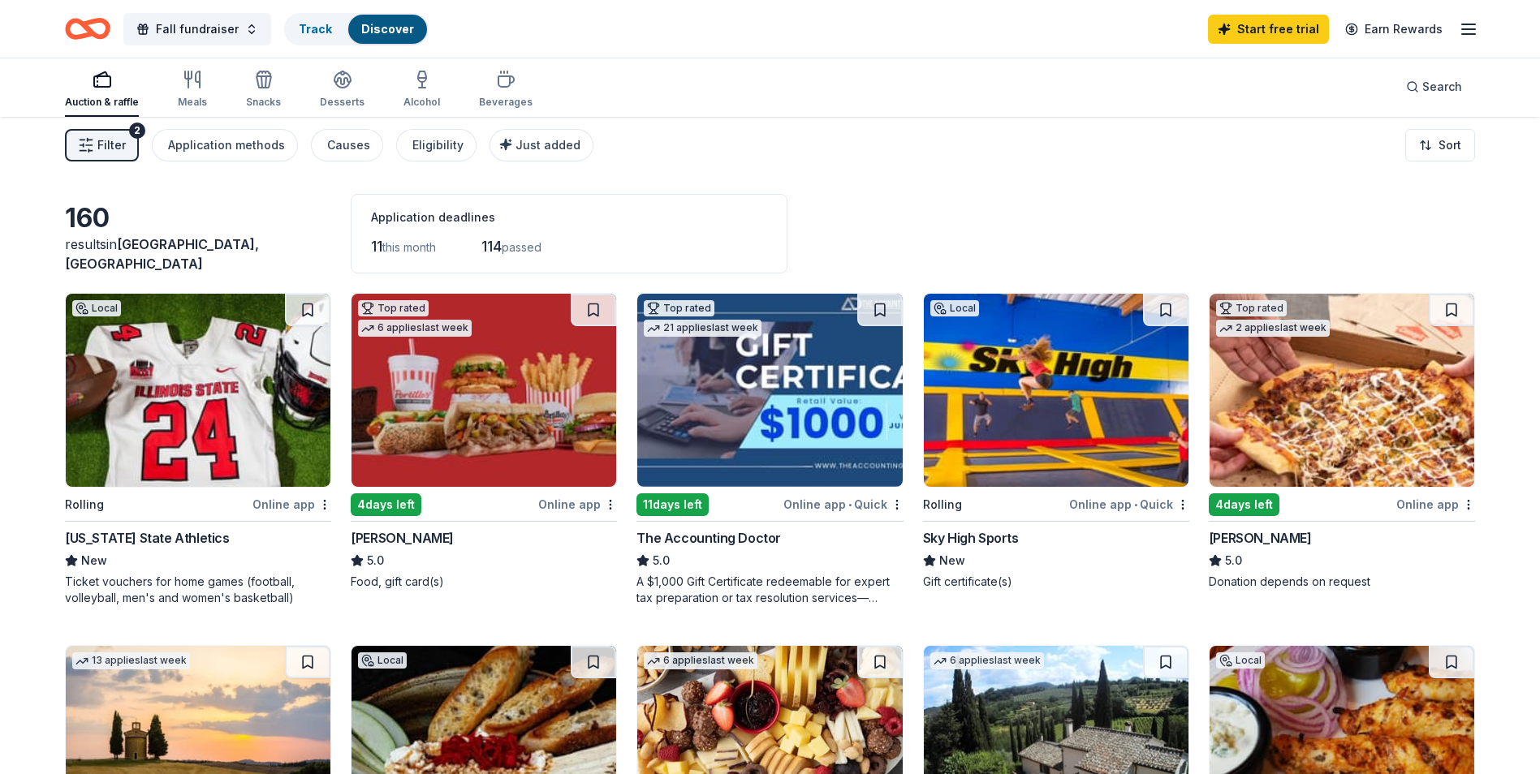
scroll to position [0, 0]
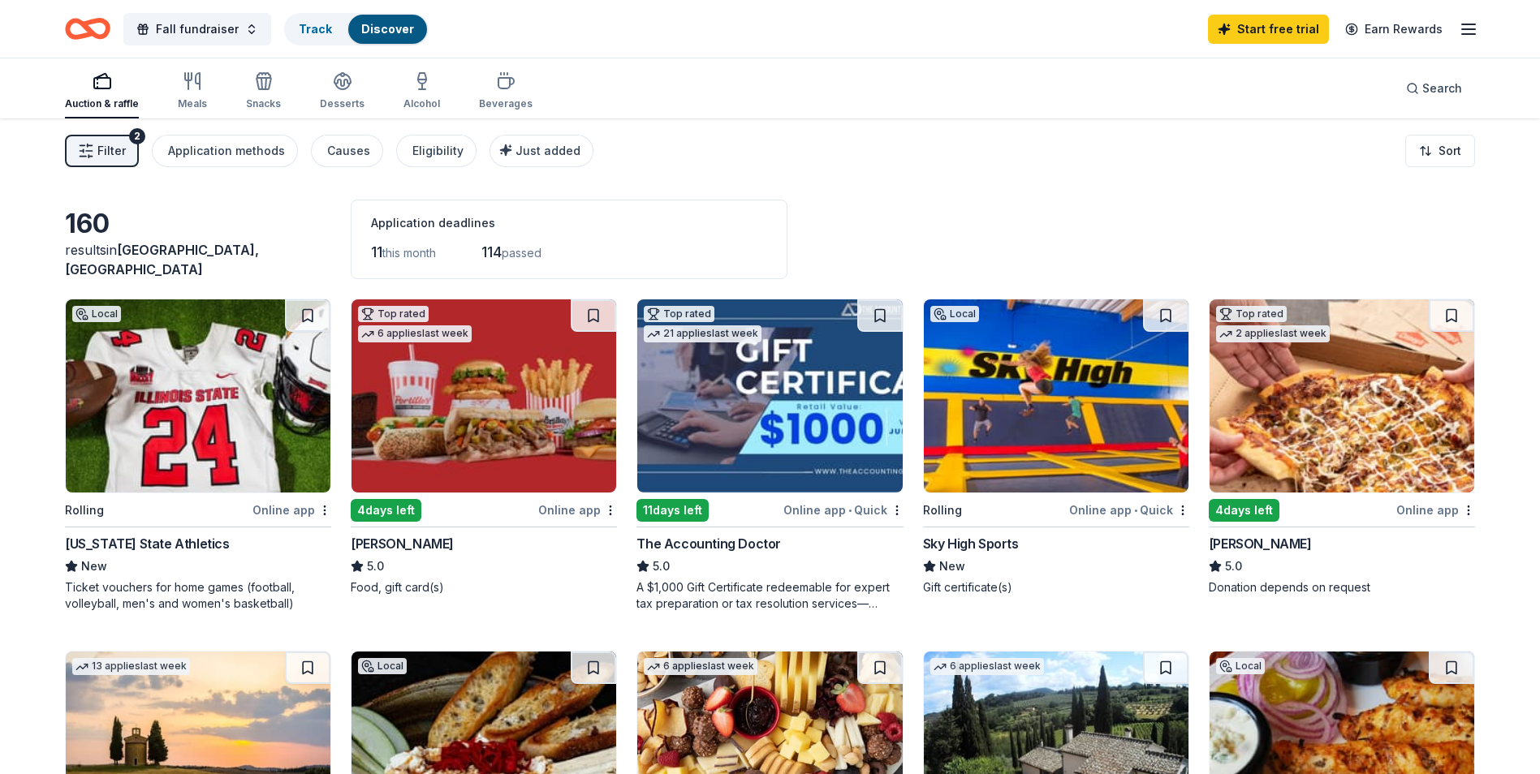
click at [498, 441] on img at bounding box center [483, 395] width 265 height 193
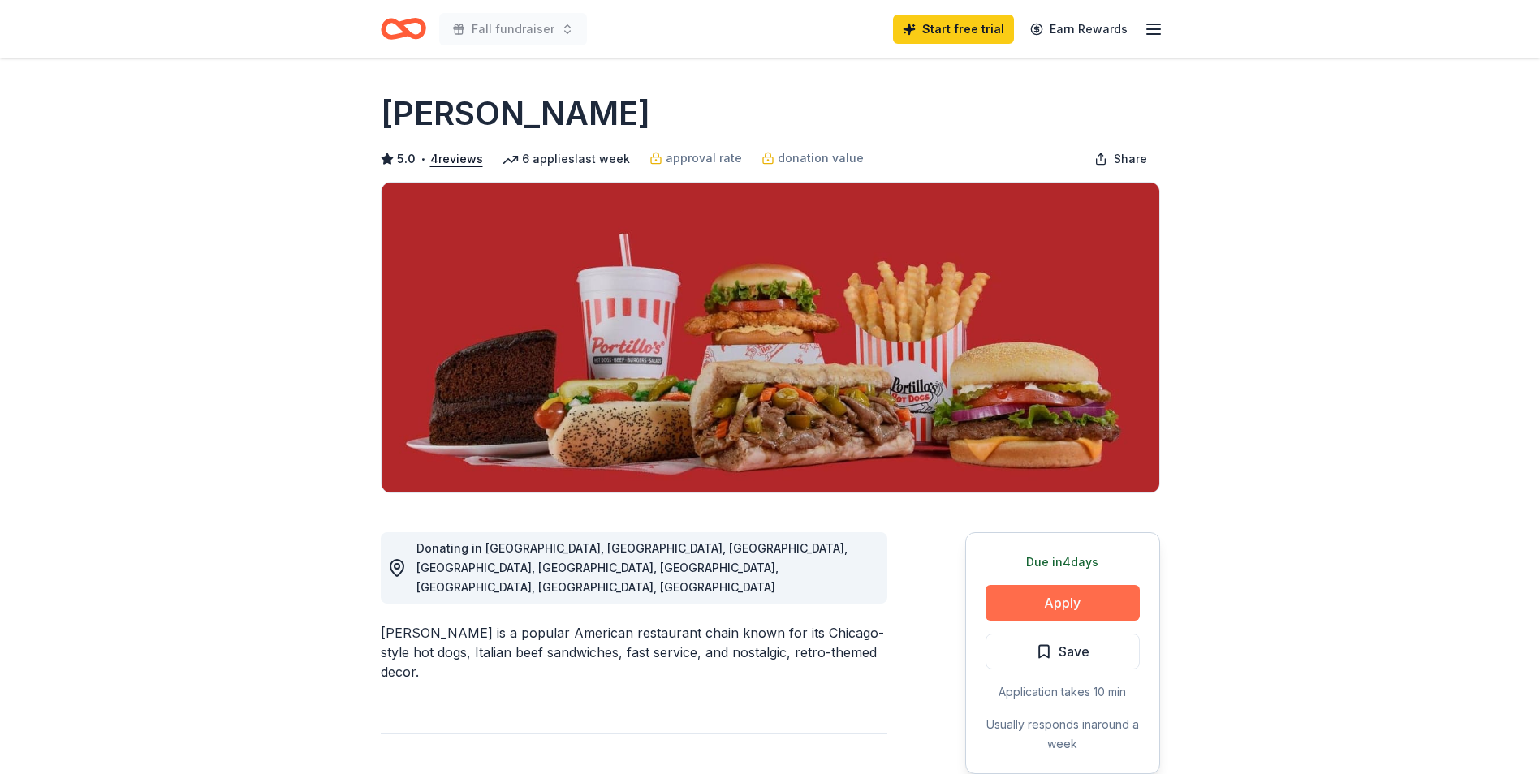
click at [1054, 594] on button "Apply" at bounding box center [1062, 603] width 154 height 36
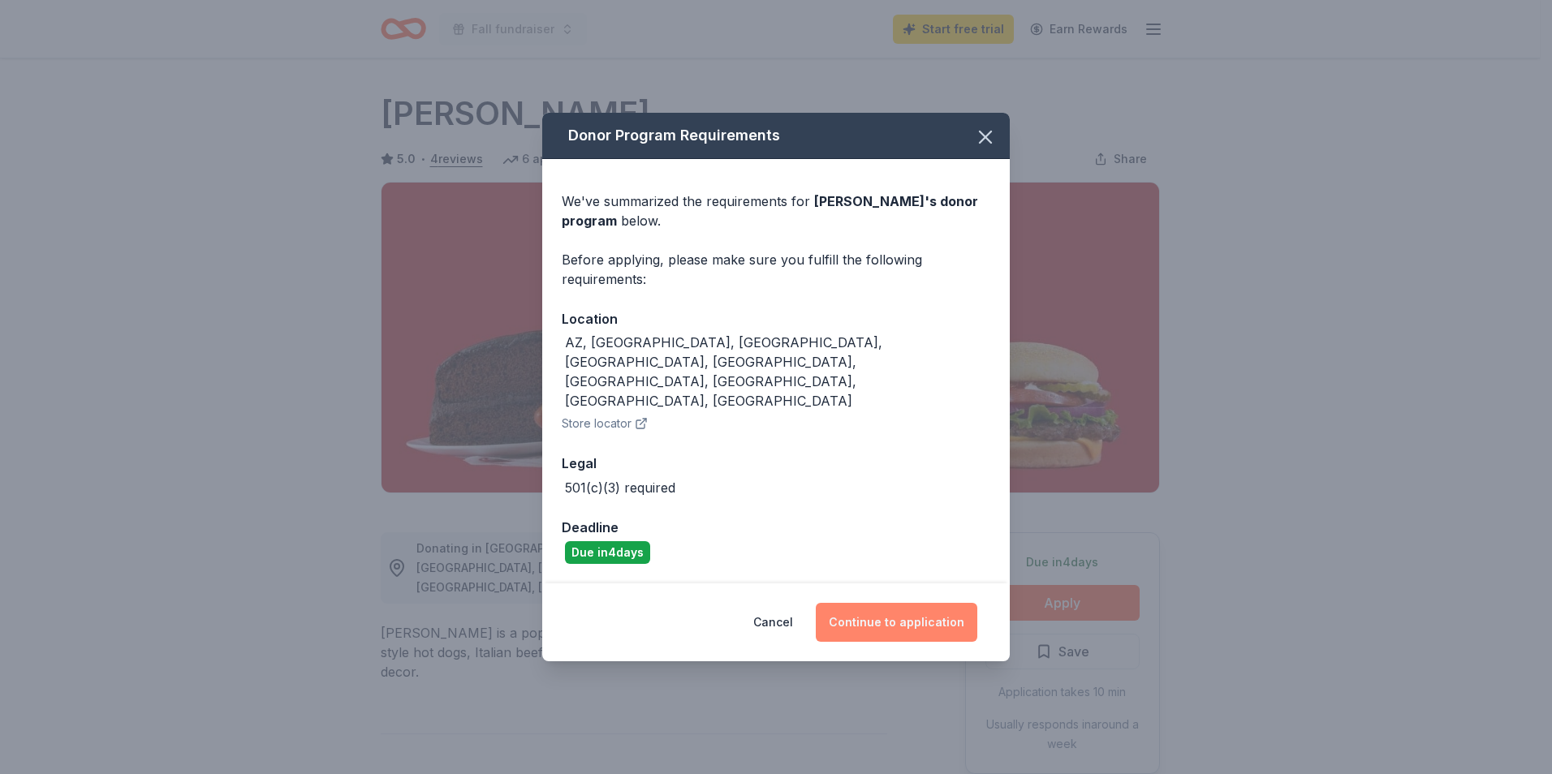
click at [864, 603] on button "Continue to application" at bounding box center [897, 622] width 162 height 39
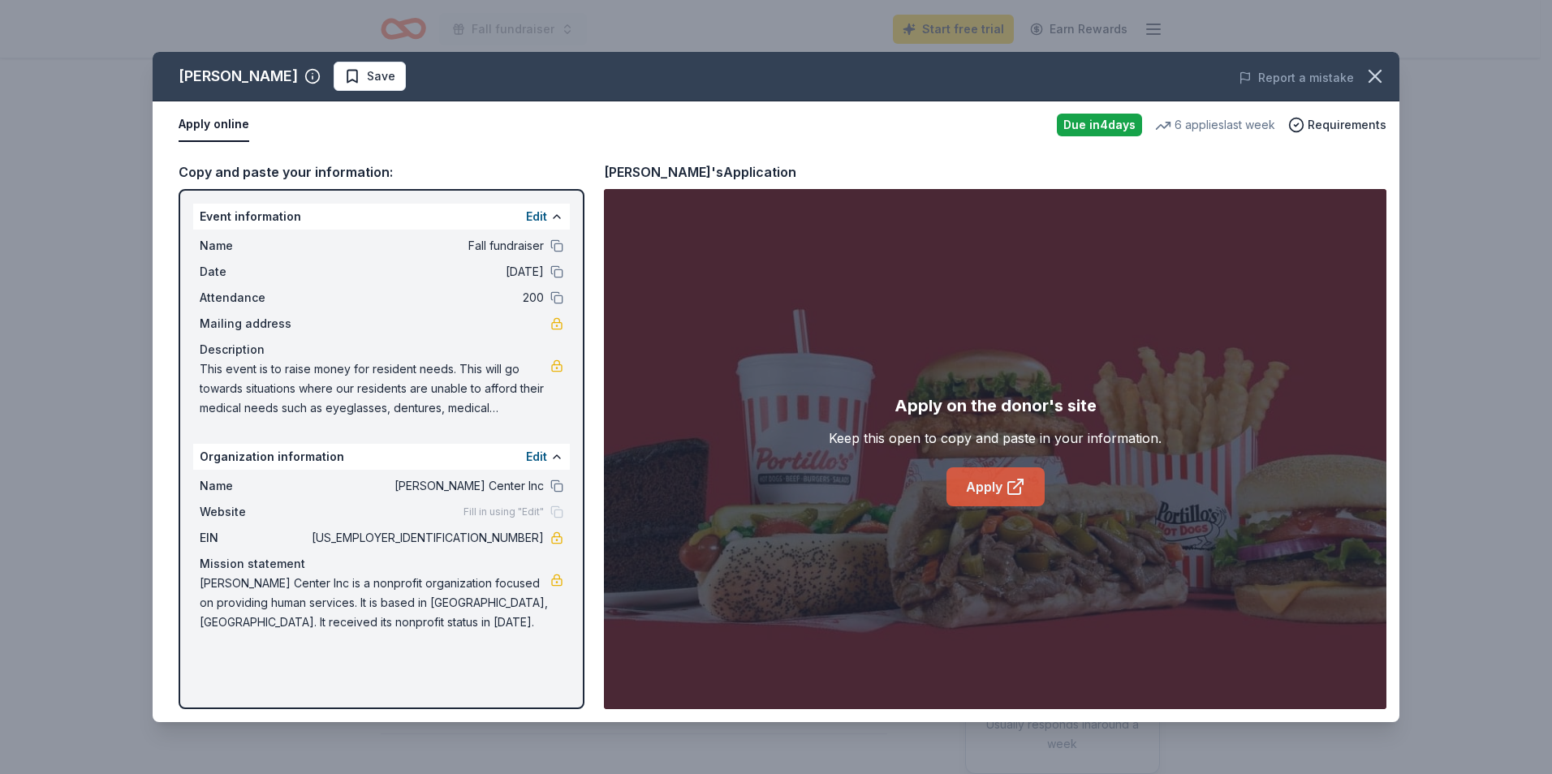
click at [997, 496] on link "Apply" at bounding box center [995, 486] width 98 height 39
